Goal: Feedback & Contribution: Submit feedback/report problem

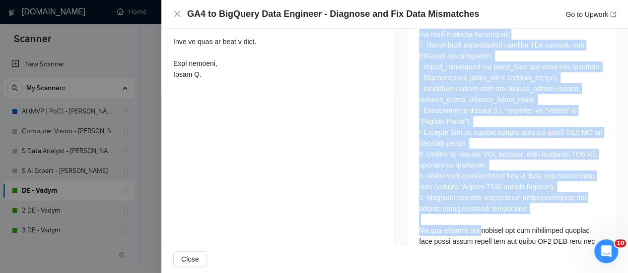
scroll to position [700, 0]
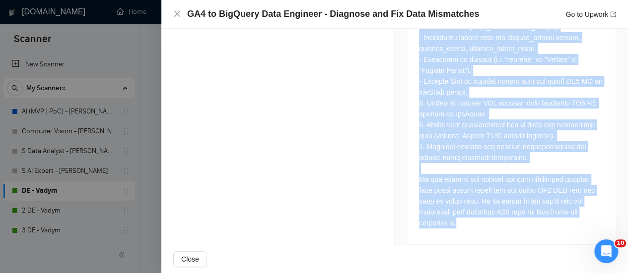
drag, startPoint x: 411, startPoint y: 108, endPoint x: 481, endPoint y: 211, distance: 124.9
click at [481, 212] on div at bounding box center [511, 1] width 208 height 486
copy div "Lo ips dolorsi ame c adip elitsedd eiu temporincid ut LA7 etd MagNaali en admin…"
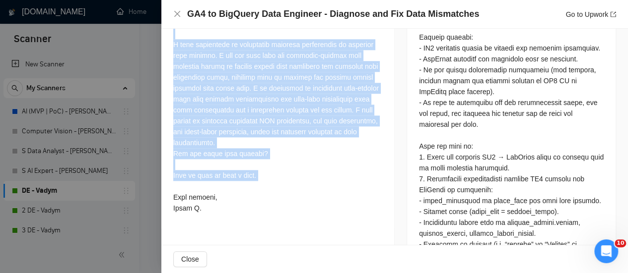
scroll to position [552, 0]
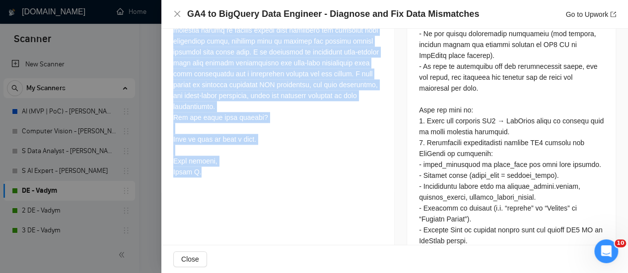
drag, startPoint x: 172, startPoint y: 181, endPoint x: 273, endPoint y: 213, distance: 106.1
click at [273, 193] on div "Cover Letter" at bounding box center [277, 14] width 233 height 357
copy div "Hi, I am an experienced Senior Data Engineer \ Python developer with 4+ years o…"
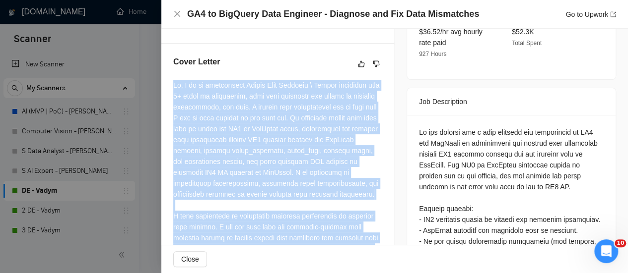
scroll to position [347, 0]
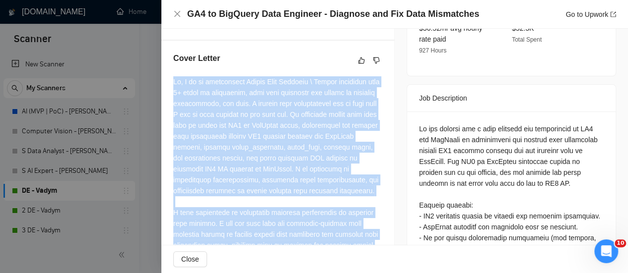
click at [388, 85] on div "Cover Letter" at bounding box center [277, 219] width 233 height 357
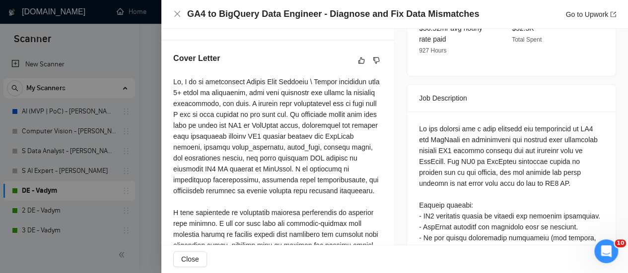
click at [389, 70] on div "Cover Letter" at bounding box center [277, 219] width 233 height 357
click at [357, 66] on button "button" at bounding box center [361, 61] width 12 height 12
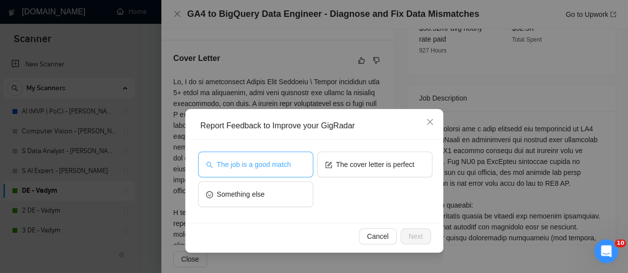
click at [279, 164] on span "The job is a good match" at bounding box center [254, 164] width 74 height 11
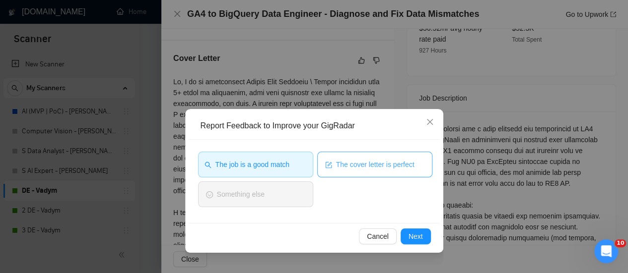
drag, startPoint x: 335, startPoint y: 167, endPoint x: 343, endPoint y: 167, distance: 8.0
click at [336, 166] on span "The cover letter is perfect" at bounding box center [375, 164] width 78 height 11
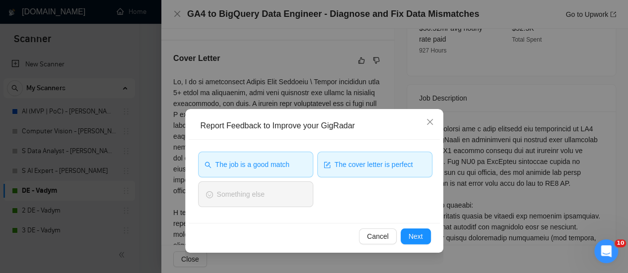
click at [409, 167] on span "The cover letter is perfect" at bounding box center [373, 164] width 78 height 11
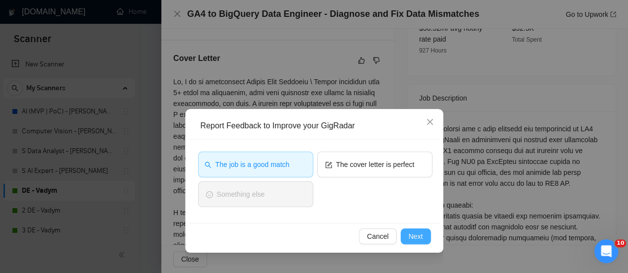
click at [417, 238] on span "Next" at bounding box center [415, 236] width 14 height 11
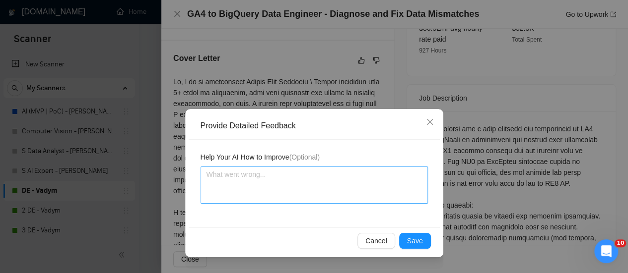
click at [322, 201] on div "Help Your AI How to Improve (Optional)" at bounding box center [314, 184] width 251 height 88
click at [293, 192] on textarea at bounding box center [313, 185] width 227 height 37
paste textarea "This was unnecessary in this case: "I have experience in commercial software de…"
type textarea "This was unnecessary in this case: "I have experience in commercial software de…"
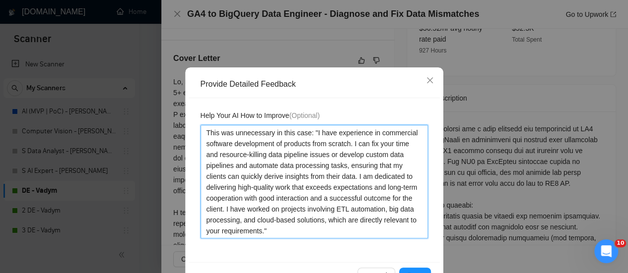
scroll to position [72, 0]
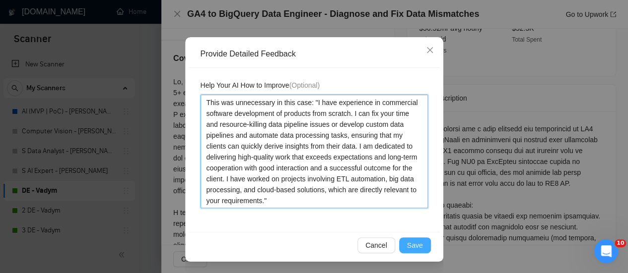
type textarea "This was unnecessary in this case: "I have experience in commercial software de…"
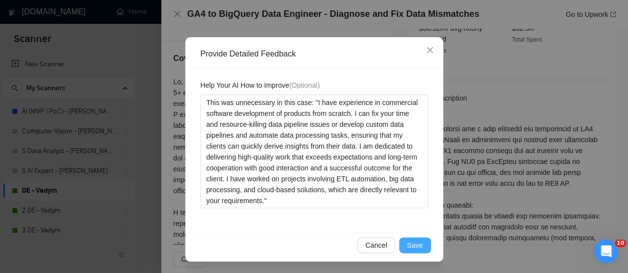
click at [411, 244] on span "Save" at bounding box center [415, 245] width 16 height 11
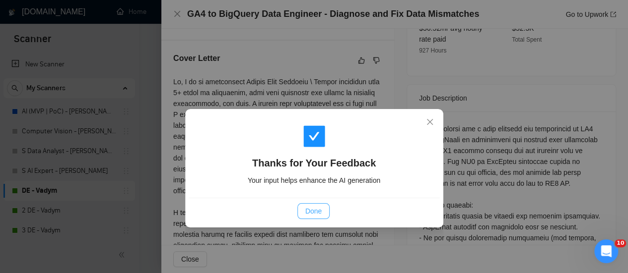
click at [314, 214] on span "Done" at bounding box center [313, 211] width 16 height 11
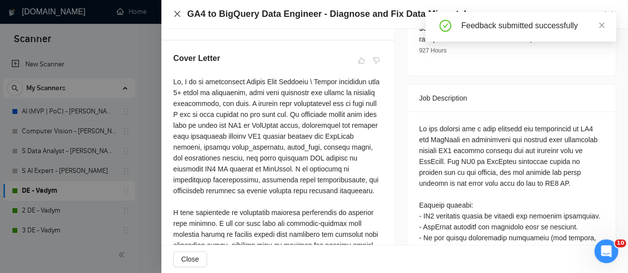
drag, startPoint x: 178, startPoint y: 15, endPoint x: 296, endPoint y: 36, distance: 119.4
click at [178, 15] on icon "close" at bounding box center [177, 14] width 6 height 6
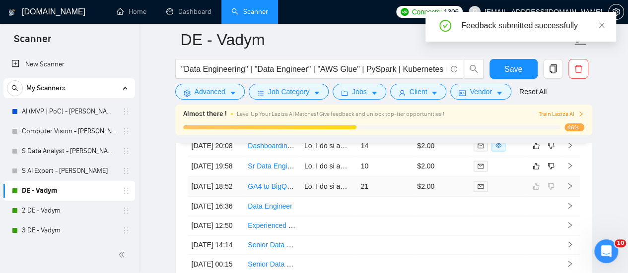
scroll to position [2508, 0]
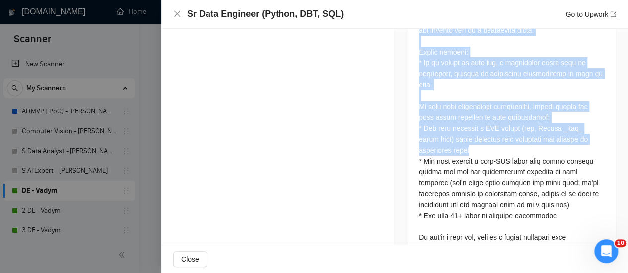
scroll to position [842, 0]
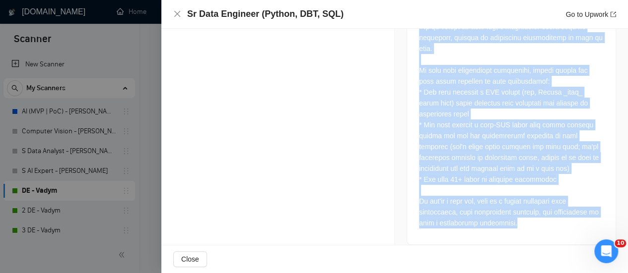
drag, startPoint x: 411, startPoint y: 118, endPoint x: 550, endPoint y: 212, distance: 167.6
copy div "We are looking for a senior data engineer who can thrive in an environment wher…"
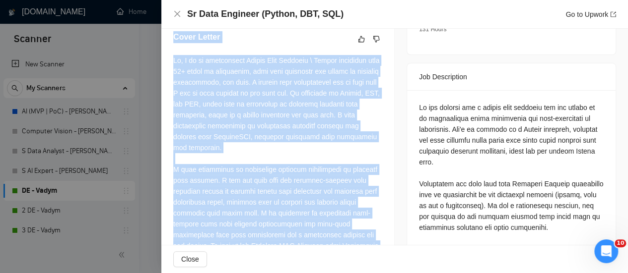
scroll to position [297, 0]
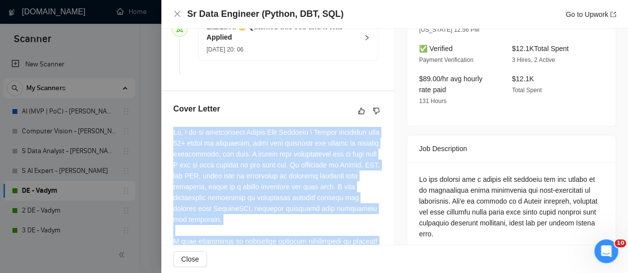
drag, startPoint x: 247, startPoint y: 120, endPoint x: 171, endPoint y: 142, distance: 78.8
click at [171, 142] on div "Cover Letter" at bounding box center [277, 258] width 233 height 335
copy div "Hi, I am an experienced Senior Data Engineer \ Python developer with 10+ years …"
click at [373, 115] on icon "dislike" at bounding box center [376, 111] width 7 height 8
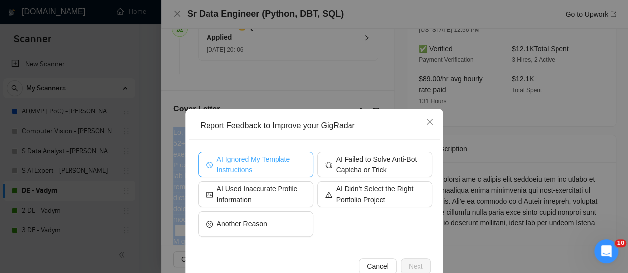
click at [253, 162] on span "AI Ignored My Template Instructions" at bounding box center [261, 165] width 88 height 22
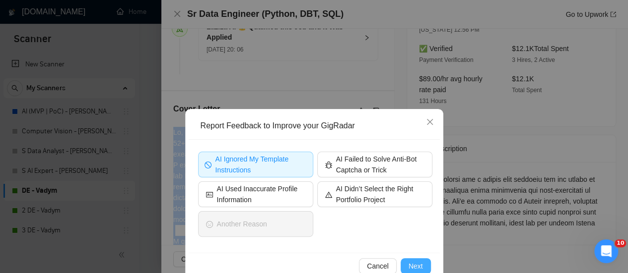
click at [408, 263] on span "Next" at bounding box center [415, 266] width 14 height 11
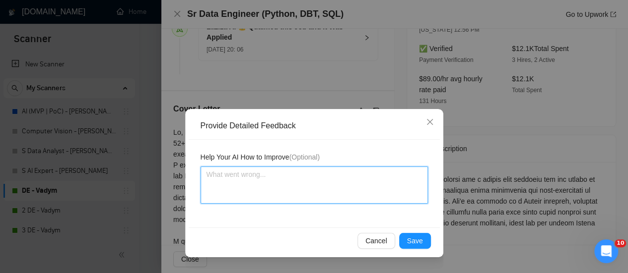
click at [330, 194] on textarea at bounding box center [313, 185] width 227 height 37
paste textarea "This job is irrelevant cause the client weite "Requirements: * 10+ years of sof…"
type textarea "This job is irrelevant cause the client weite "Requirements: * 10+ years of sof…"
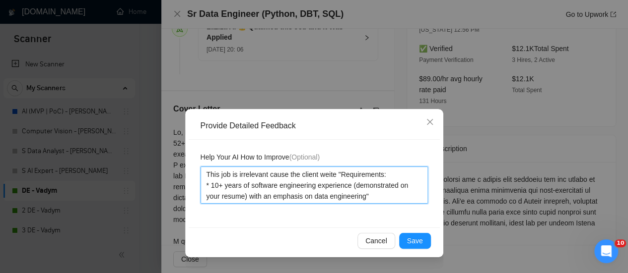
drag, startPoint x: 240, startPoint y: 187, endPoint x: 364, endPoint y: 199, distance: 124.1
click at [364, 199] on textarea "This job is irrelevant cause the client weite "Requirements: * 10+ years of sof…" at bounding box center [313, 185] width 227 height 37
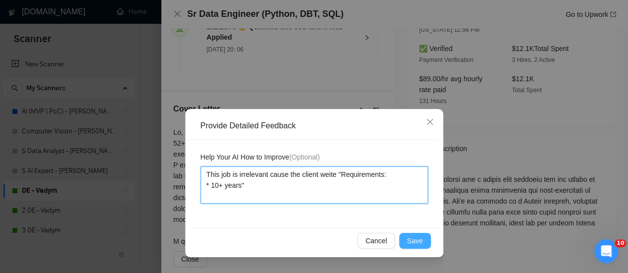
type textarea "This job is irrelevant cause the client weite "Requirements: * 10+ years""
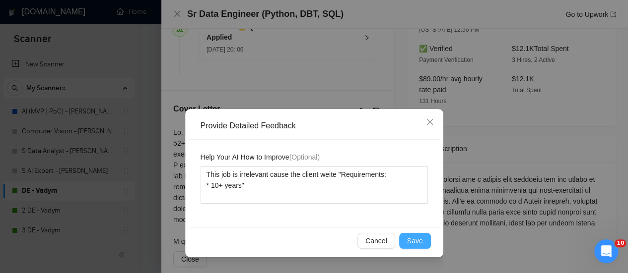
click at [415, 240] on span "Save" at bounding box center [415, 241] width 16 height 11
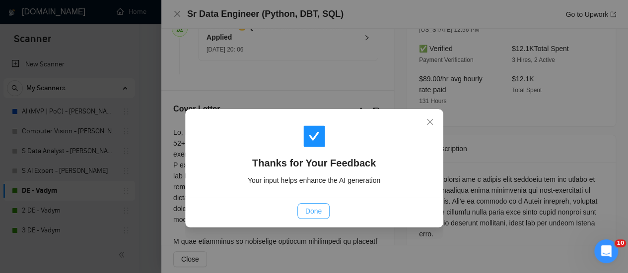
click at [308, 213] on span "Done" at bounding box center [313, 211] width 16 height 11
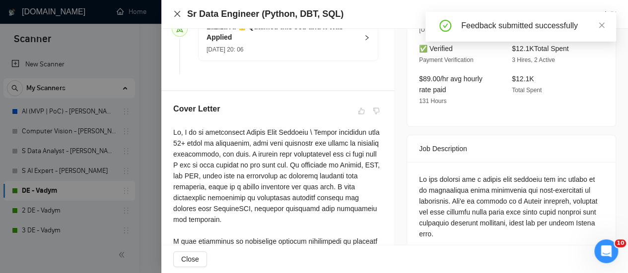
click at [178, 13] on icon "close" at bounding box center [177, 14] width 8 height 8
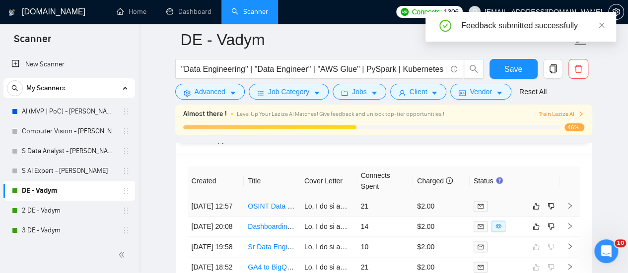
scroll to position [2459, 0]
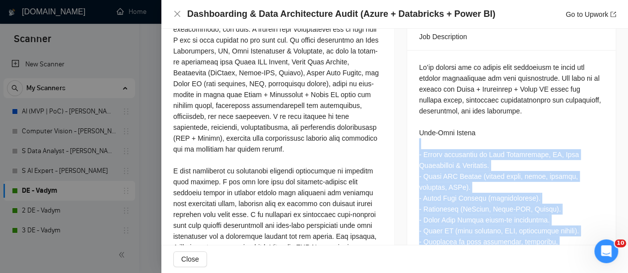
scroll to position [412, 0]
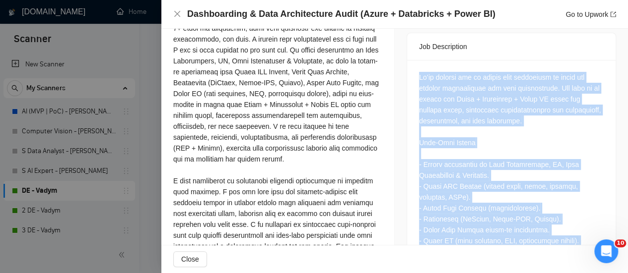
drag, startPoint x: 603, startPoint y: 211, endPoint x: 415, endPoint y: 66, distance: 238.0
click at [415, 66] on div at bounding box center [511, 237] width 208 height 355
copy div "Lo’ip dolorsi ame co adipis elit seddoeiusm te incid utl etdolor magnaaliquae a…"
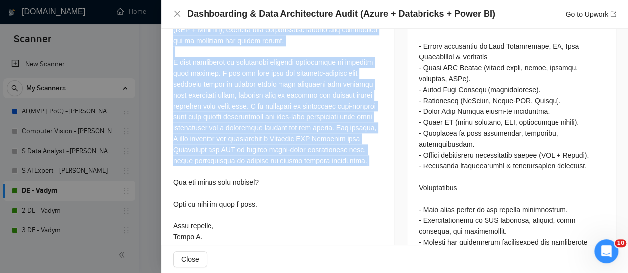
scroll to position [561, 0]
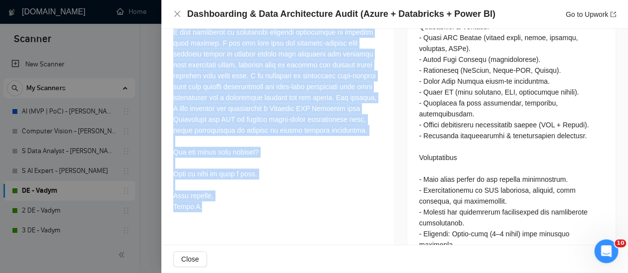
drag, startPoint x: 173, startPoint y: 179, endPoint x: 294, endPoint y: 232, distance: 132.6
click at [294, 228] on div "Cover Letter" at bounding box center [277, 27] width 233 height 401
copy div "Hi, I am an experienced Senior Data Engineer \ Python developer with 4+ years o…"
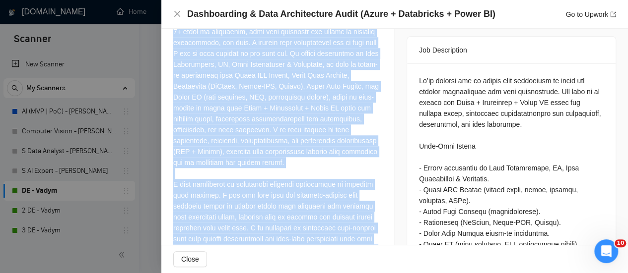
scroll to position [362, 0]
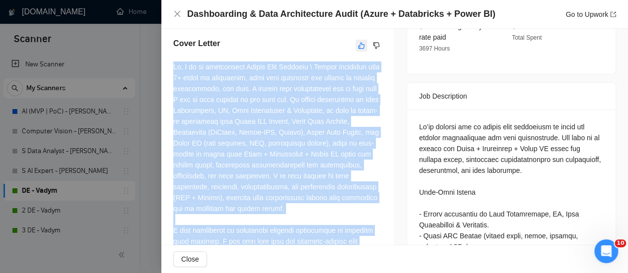
click at [358, 49] on icon "like" at bounding box center [361, 45] width 6 height 6
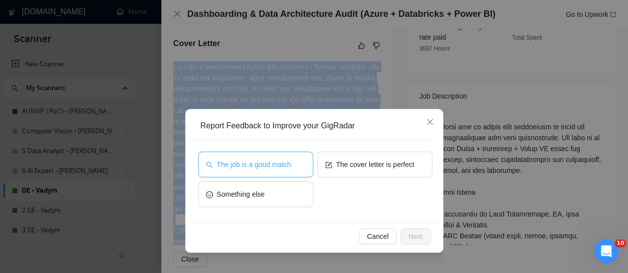
click at [249, 160] on span "The job is a good match" at bounding box center [254, 164] width 74 height 11
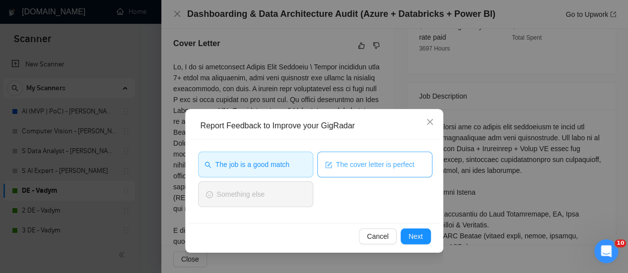
drag, startPoint x: 384, startPoint y: 150, endPoint x: 380, endPoint y: 164, distance: 14.4
click at [384, 149] on div "The job is a good match The cover letter is perfect Something else" at bounding box center [314, 181] width 251 height 83
click at [381, 183] on div "The job is a good match The cover letter is perfect Something else" at bounding box center [315, 182] width 234 height 60
click at [384, 169] on span "The cover letter is perfect" at bounding box center [375, 164] width 78 height 11
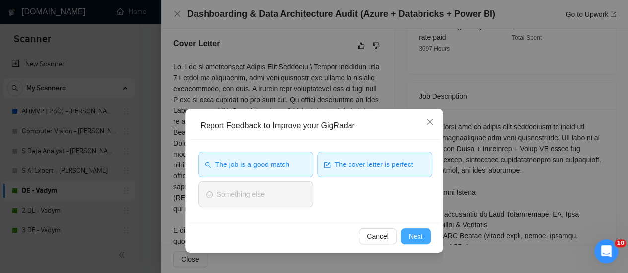
click at [427, 241] on button "Next" at bounding box center [415, 237] width 30 height 16
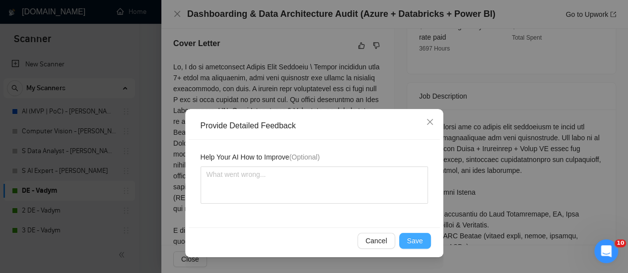
click at [419, 243] on span "Save" at bounding box center [415, 241] width 16 height 11
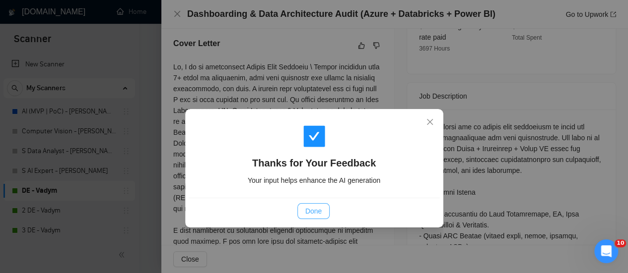
click at [316, 207] on span "Done" at bounding box center [313, 211] width 16 height 11
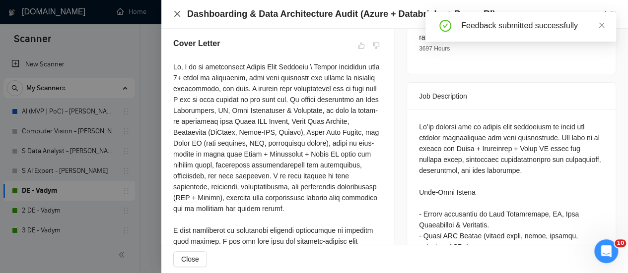
click at [176, 15] on icon "close" at bounding box center [177, 14] width 6 height 6
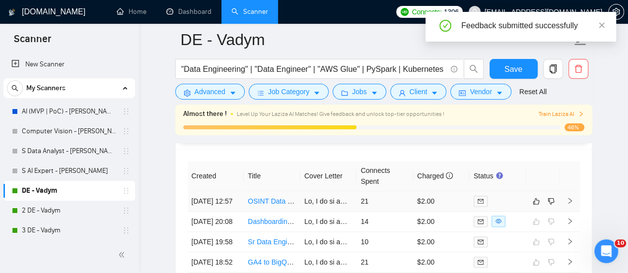
scroll to position [2469, 0]
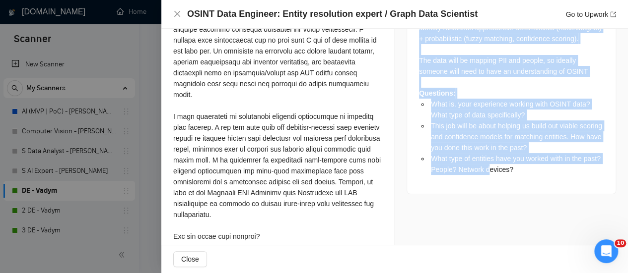
scroll to position [722, 0]
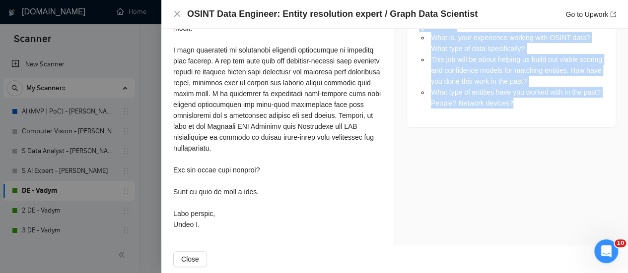
drag, startPoint x: 411, startPoint y: 105, endPoint x: 503, endPoint y: 84, distance: 93.5
copy div "Looking for someone who sits at the intersection of data engineering, machine l…"
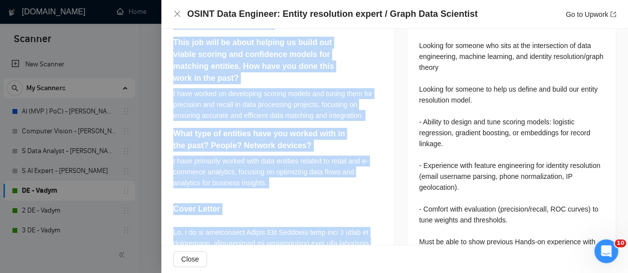
scroll to position [276, 0]
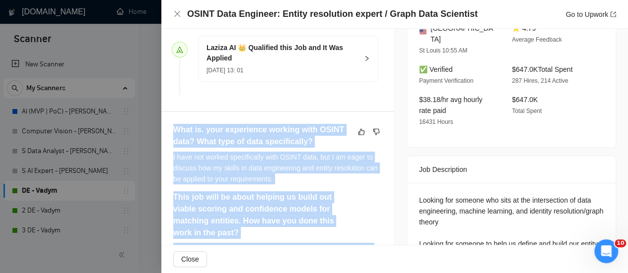
drag, startPoint x: 203, startPoint y: 226, endPoint x: 203, endPoint y: 147, distance: 78.9
copy div "What is. your experience working with OSINT data? What type of data specificall…"
